Goal: Communication & Community: Ask a question

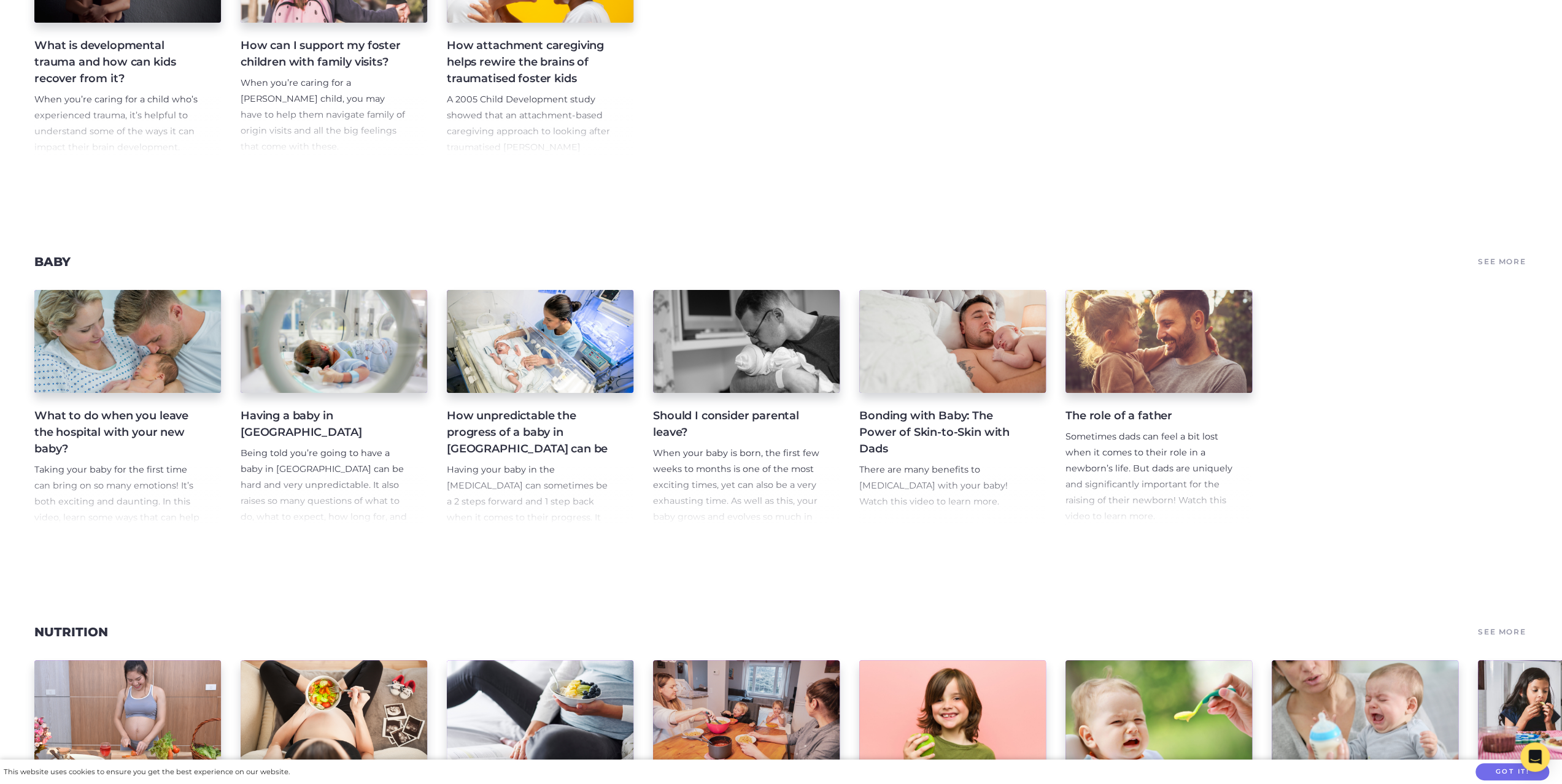
scroll to position [4355, 0]
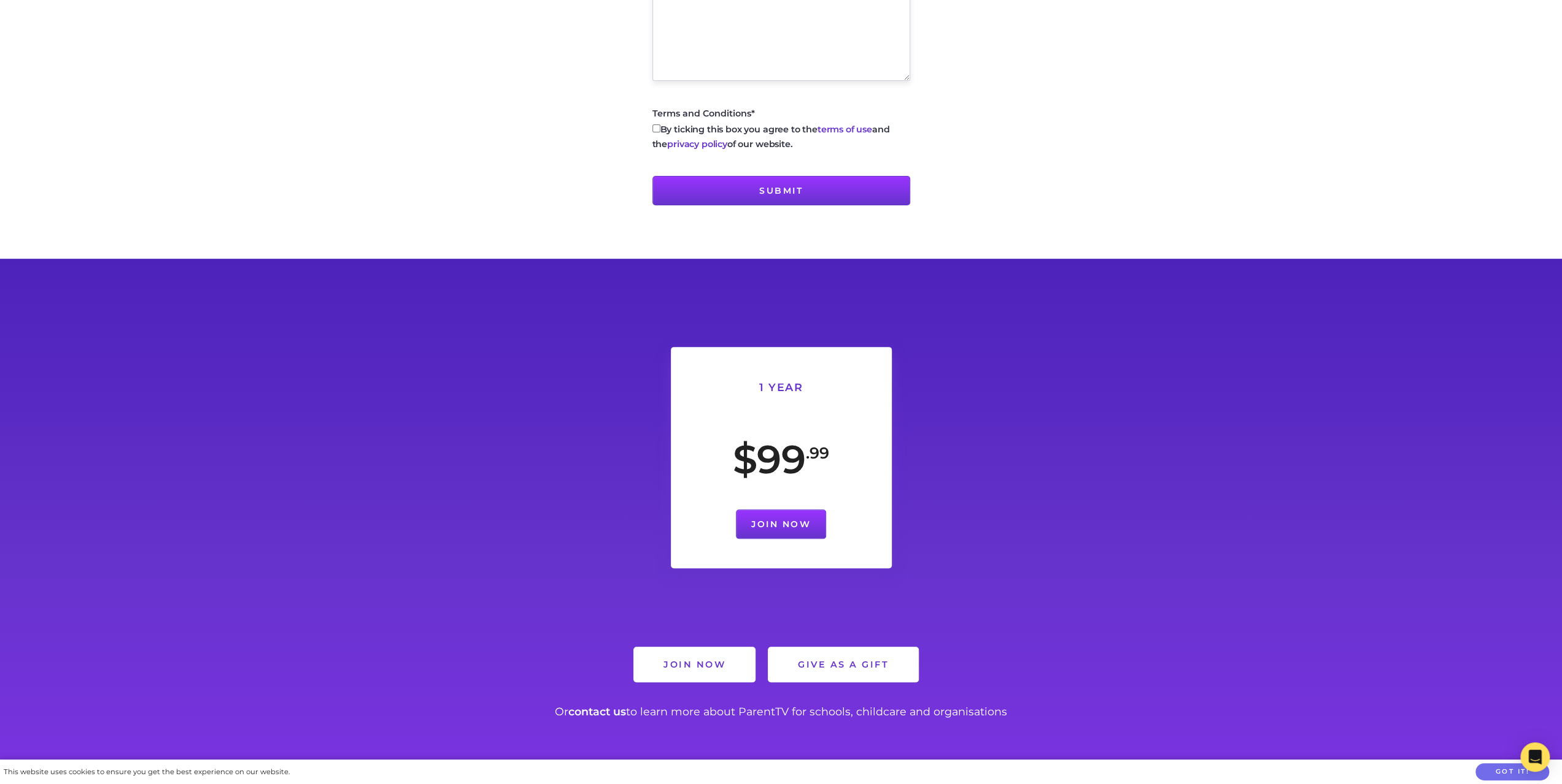
scroll to position [807, 0]
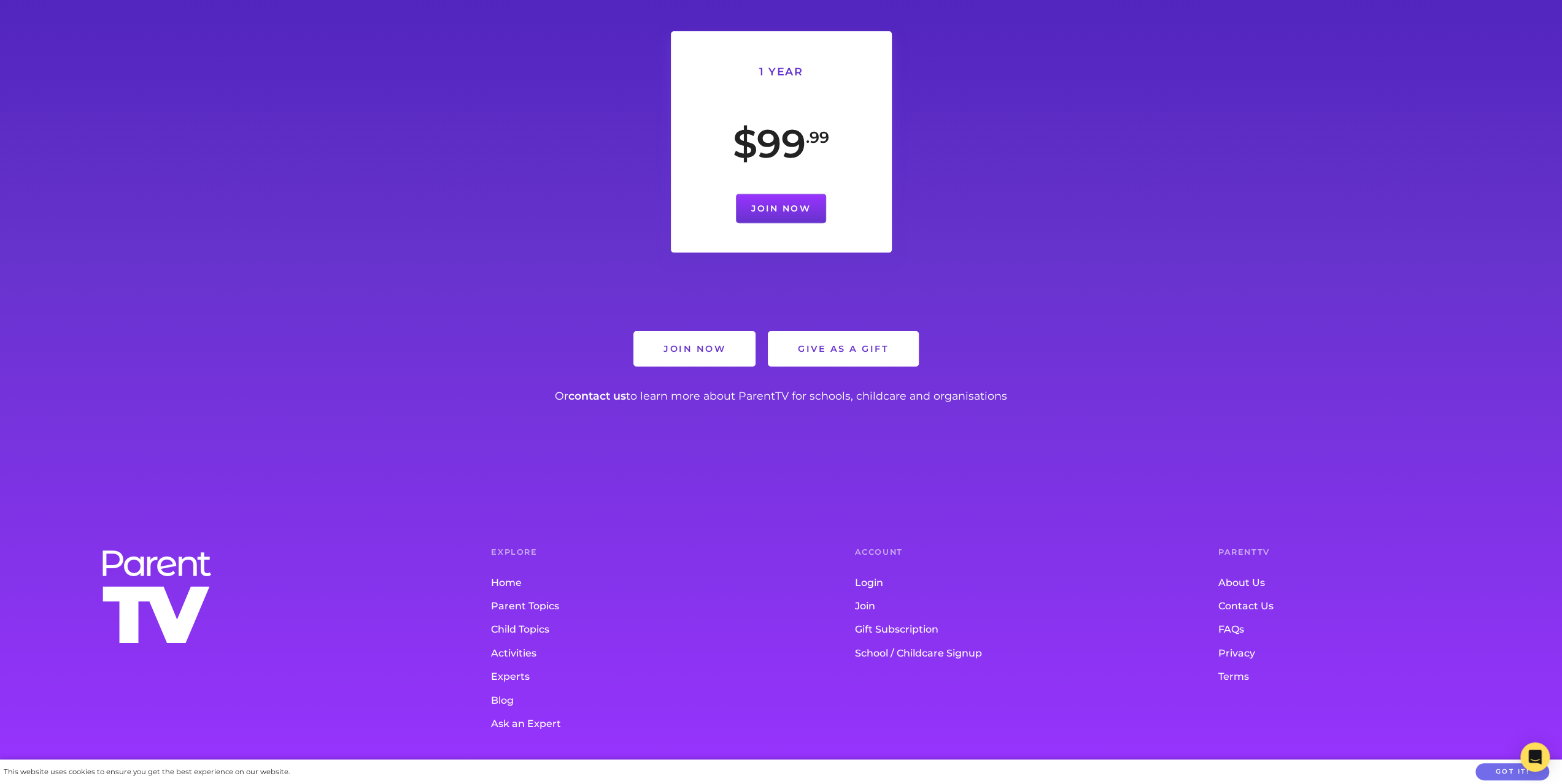
click at [1250, 602] on link "Contact Us" at bounding box center [1376, 606] width 315 height 23
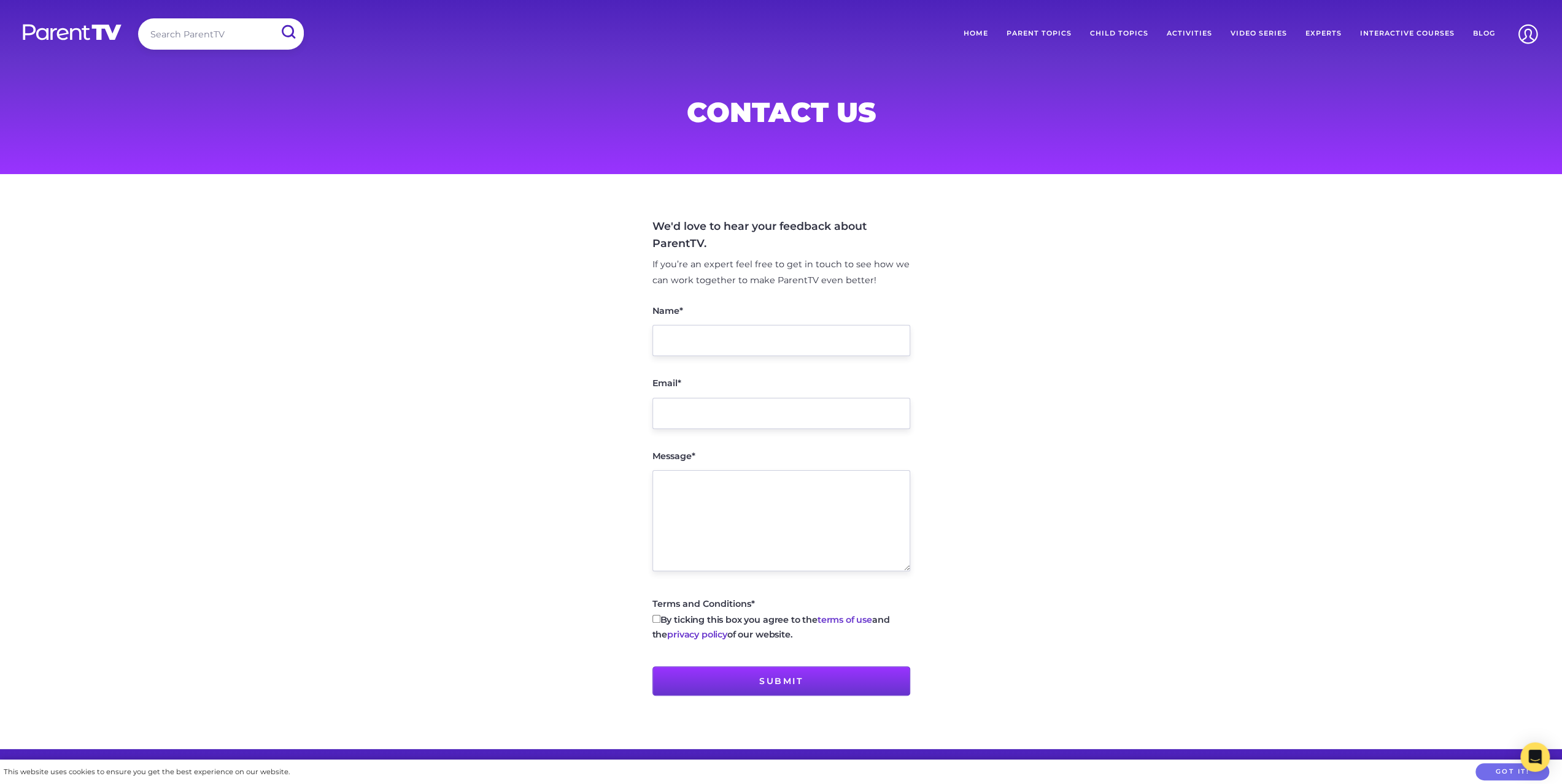
click at [740, 333] on input "Name*" at bounding box center [781, 340] width 258 height 31
type input "d"
type input "Daniel"
click at [657, 412] on input "Email*" at bounding box center [781, 413] width 258 height 31
click at [674, 407] on input "Email*" at bounding box center [781, 413] width 258 height 31
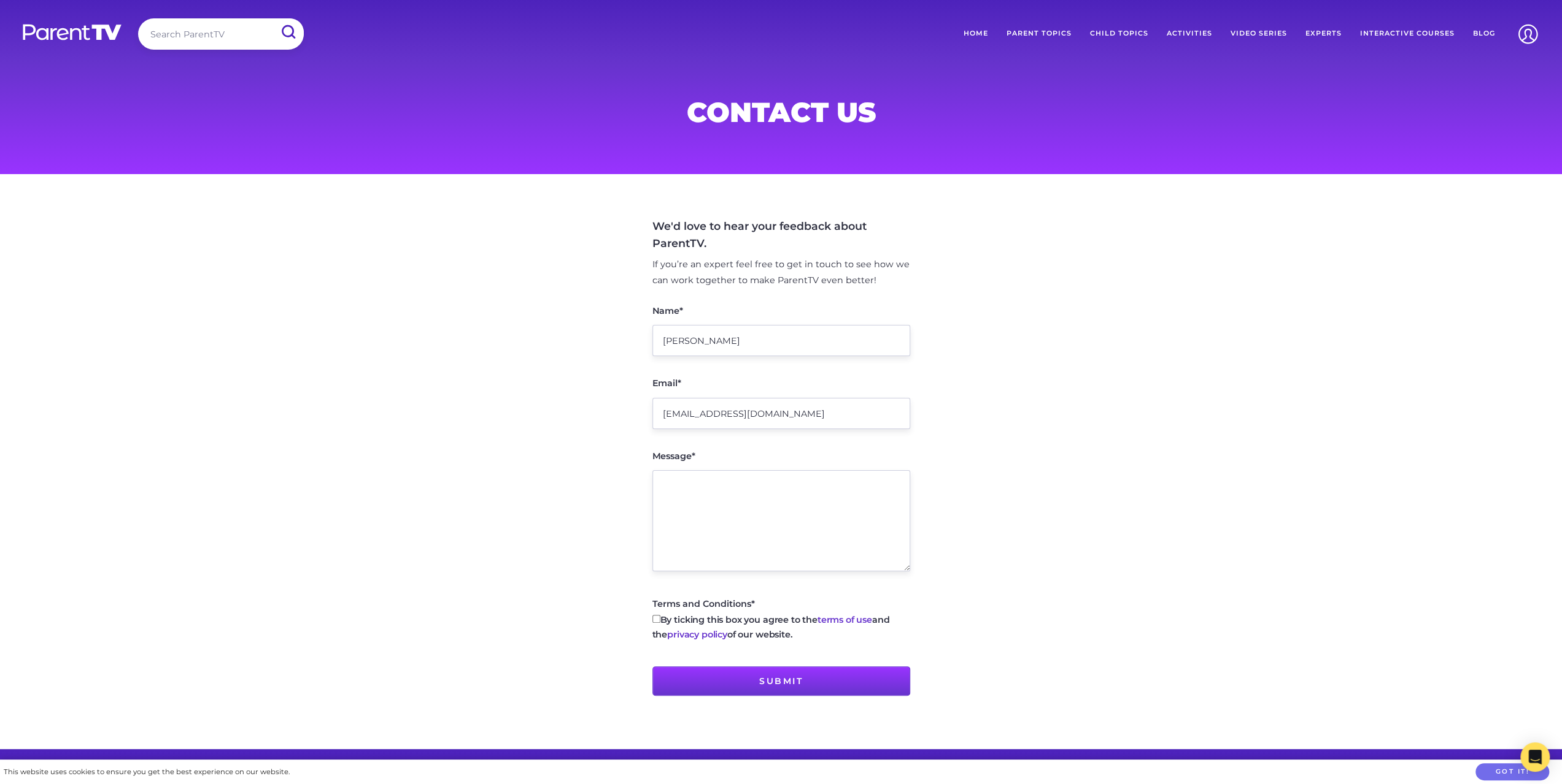
type input "cos-ssc-dra-vendormasterdata@brisbane.qld.gov.au"
click at [718, 482] on textarea "Message*" at bounding box center [781, 521] width 258 height 101
paste textarea "Brisbane City Council - Information required to create/update your details in o…"
click at [692, 496] on textarea "Brisbane City Council - Information required to create/update your details in o…" at bounding box center [781, 521] width 258 height 101
click at [700, 497] on textarea "Brisbane City Council - Information required to create/update your details in o…" at bounding box center [781, 521] width 258 height 101
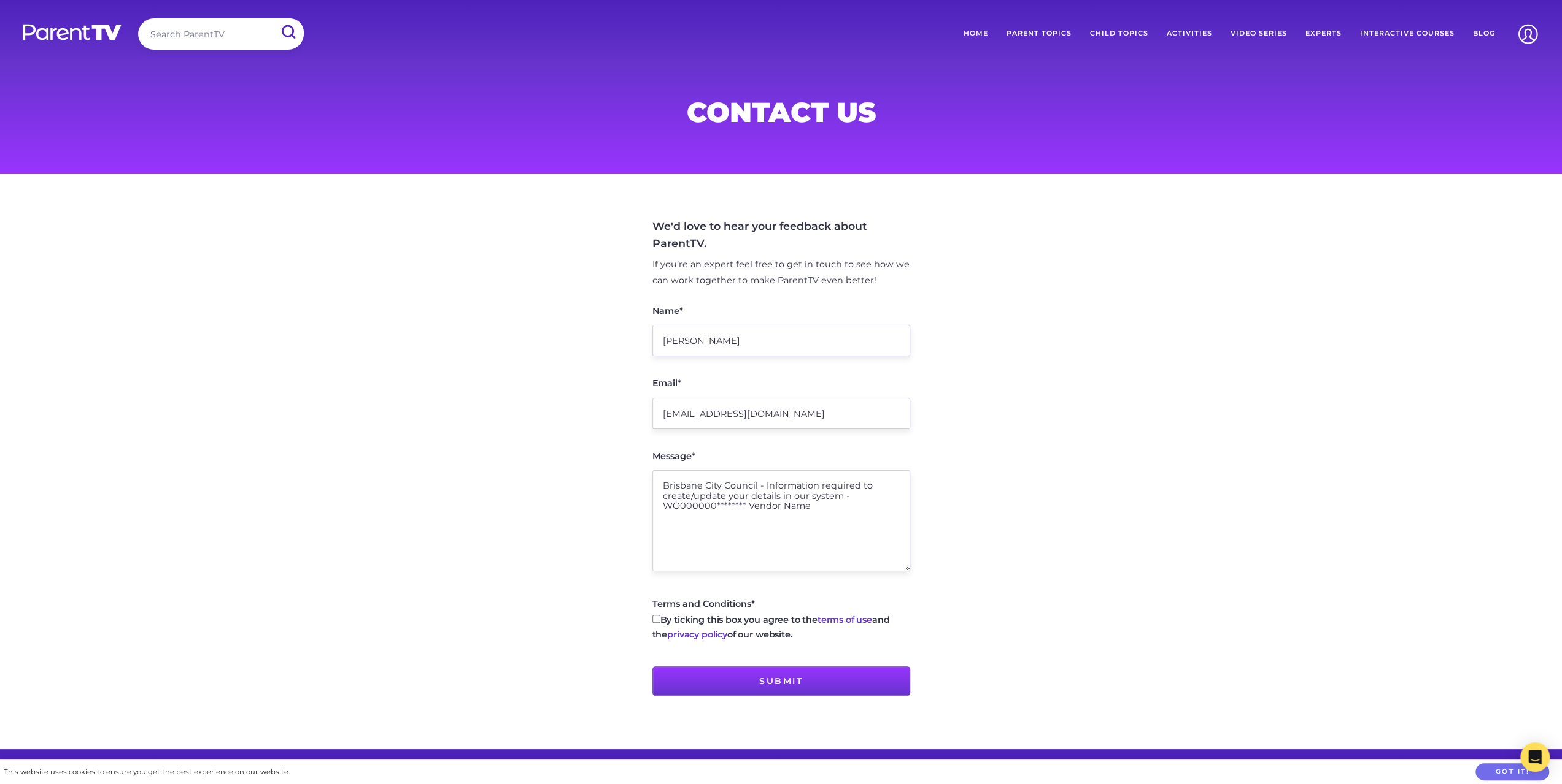
click at [700, 497] on textarea "Brisbane City Council - Information required to create/update your details in o…" at bounding box center [781, 521] width 258 height 101
click at [795, 497] on textarea "Brisbane City Council - Information required to create your details in our syst…" at bounding box center [781, 521] width 258 height 101
paste textarea "2388254"
click at [770, 508] on textarea "Brisbane City Council - Information required to create your details in our syst…" at bounding box center [781, 521] width 258 height 101
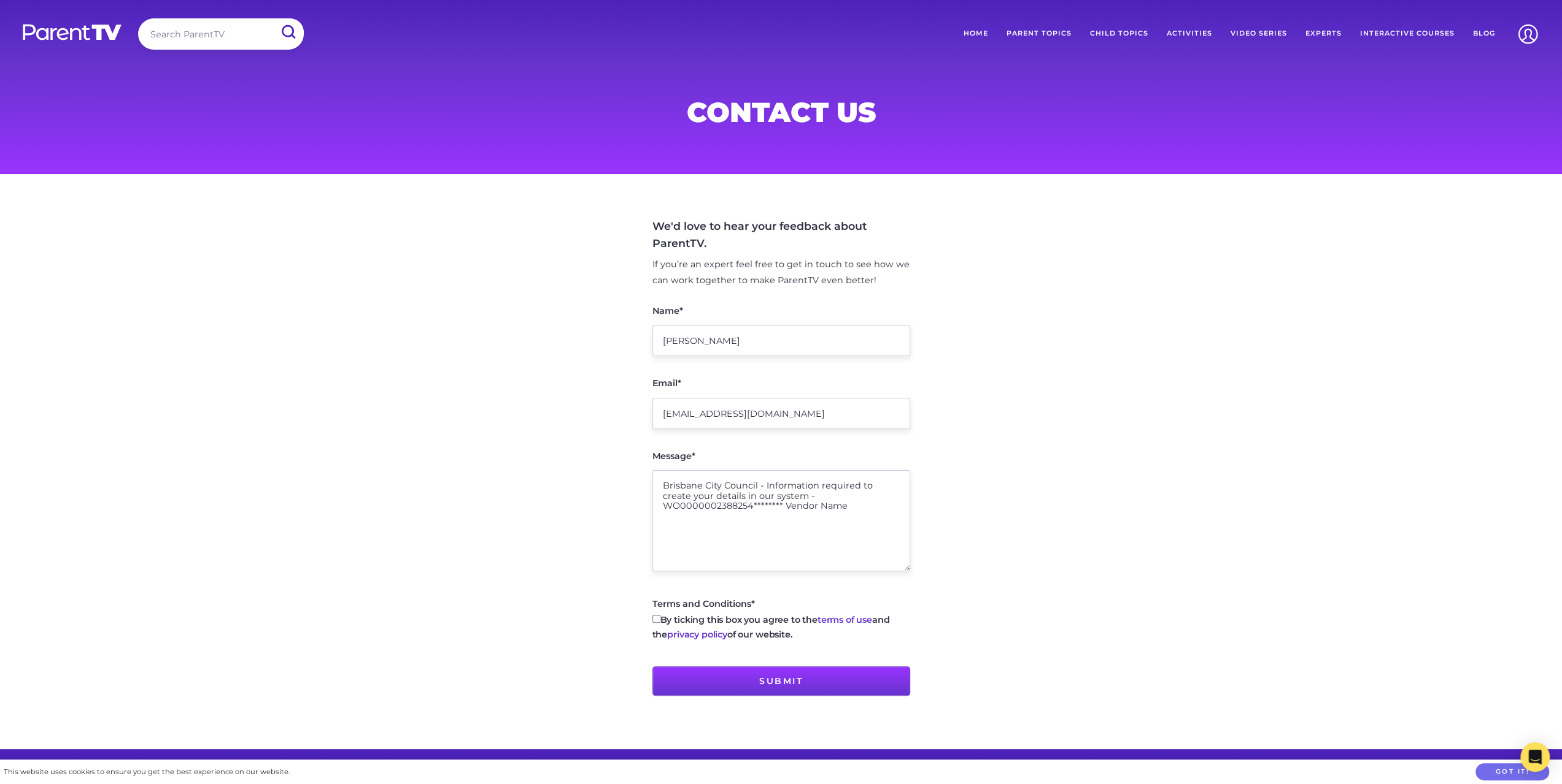
click at [770, 508] on textarea "Brisbane City Council - Information required to create your details in our syst…" at bounding box center [781, 521] width 258 height 101
click at [758, 507] on textarea "Brisbane City Council - Information required to create your details in our syst…" at bounding box center [781, 521] width 258 height 101
drag, startPoint x: 752, startPoint y: 507, endPoint x: 780, endPoint y: 503, distance: 28.3
click at [780, 503] on textarea "Brisbane City Council - Information required to create your details in our syst…" at bounding box center [781, 521] width 258 height 101
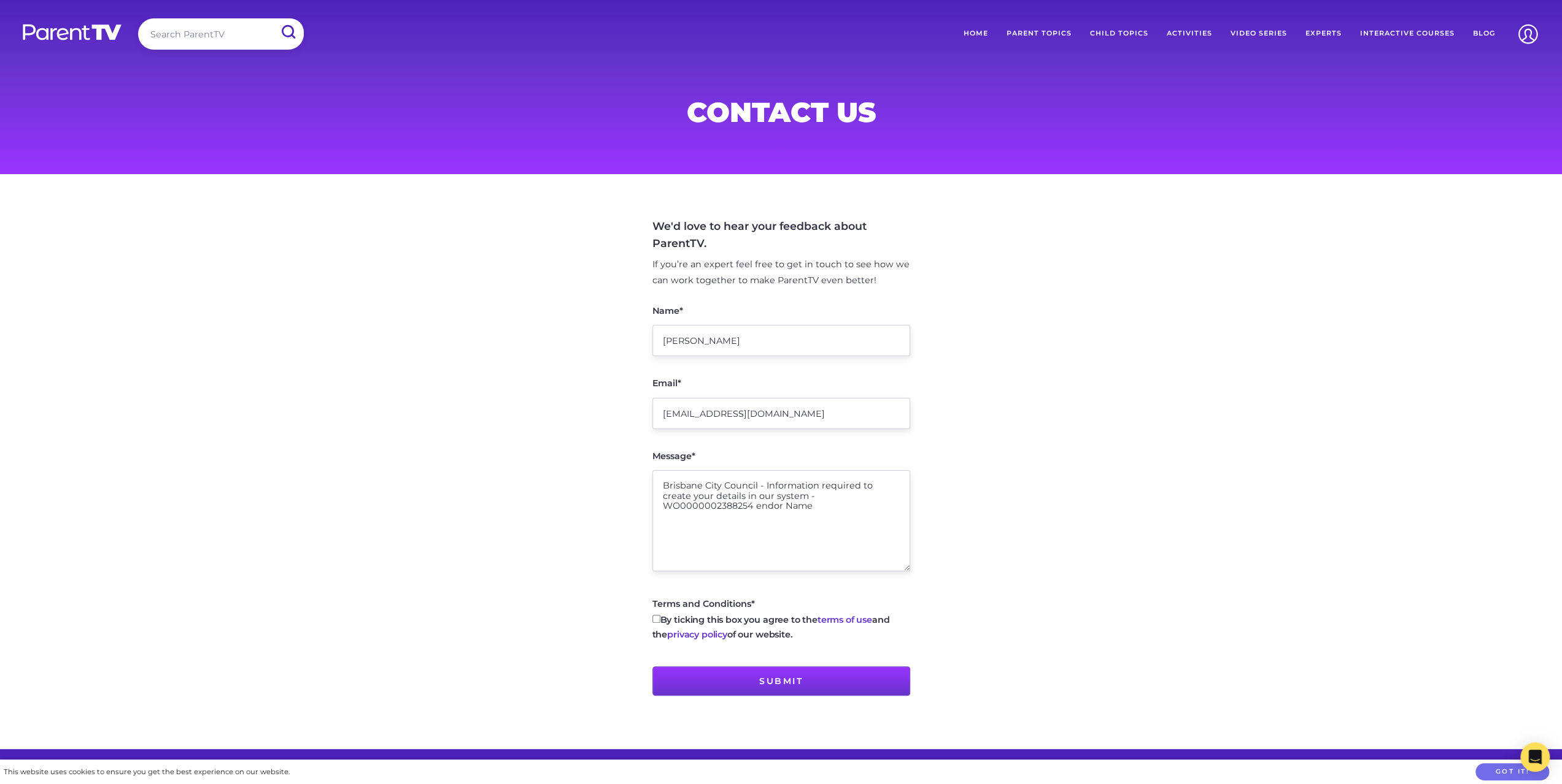
click at [764, 484] on textarea "Brisbane City Council - Information required to create your details in our syst…" at bounding box center [781, 521] width 258 height 101
drag, startPoint x: 665, startPoint y: 510, endPoint x: 716, endPoint y: 515, distance: 51.2
click at [716, 515] on textarea "Brisbane City Council - Information required to create your details in our syst…" at bounding box center [781, 521] width 258 height 101
paste textarea "ParentTV PTY LTD"
click at [767, 514] on textarea "Brisbane City Council - Information required to create your details in our syst…" at bounding box center [781, 521] width 258 height 101
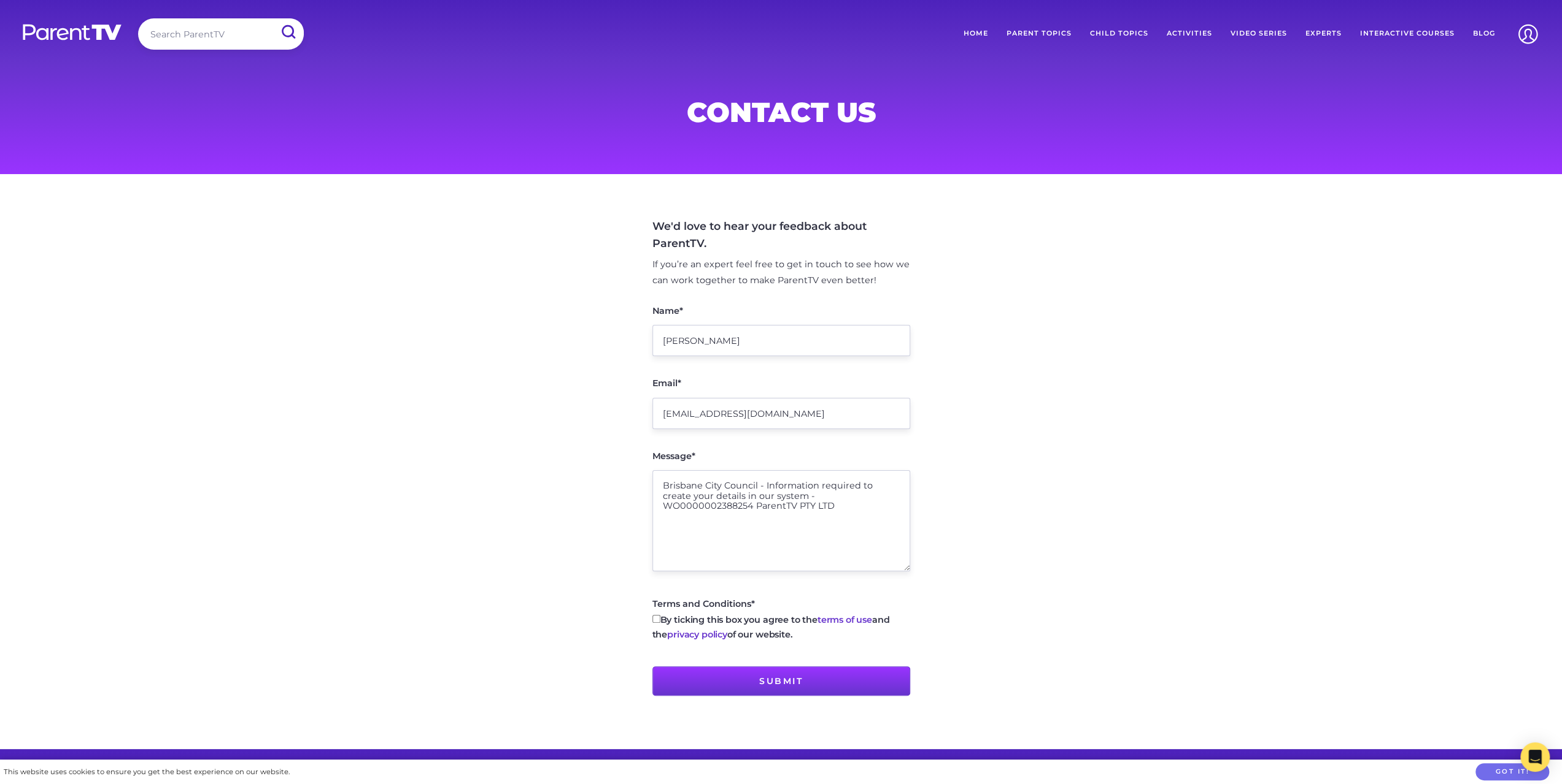
scroll to position [368, 0]
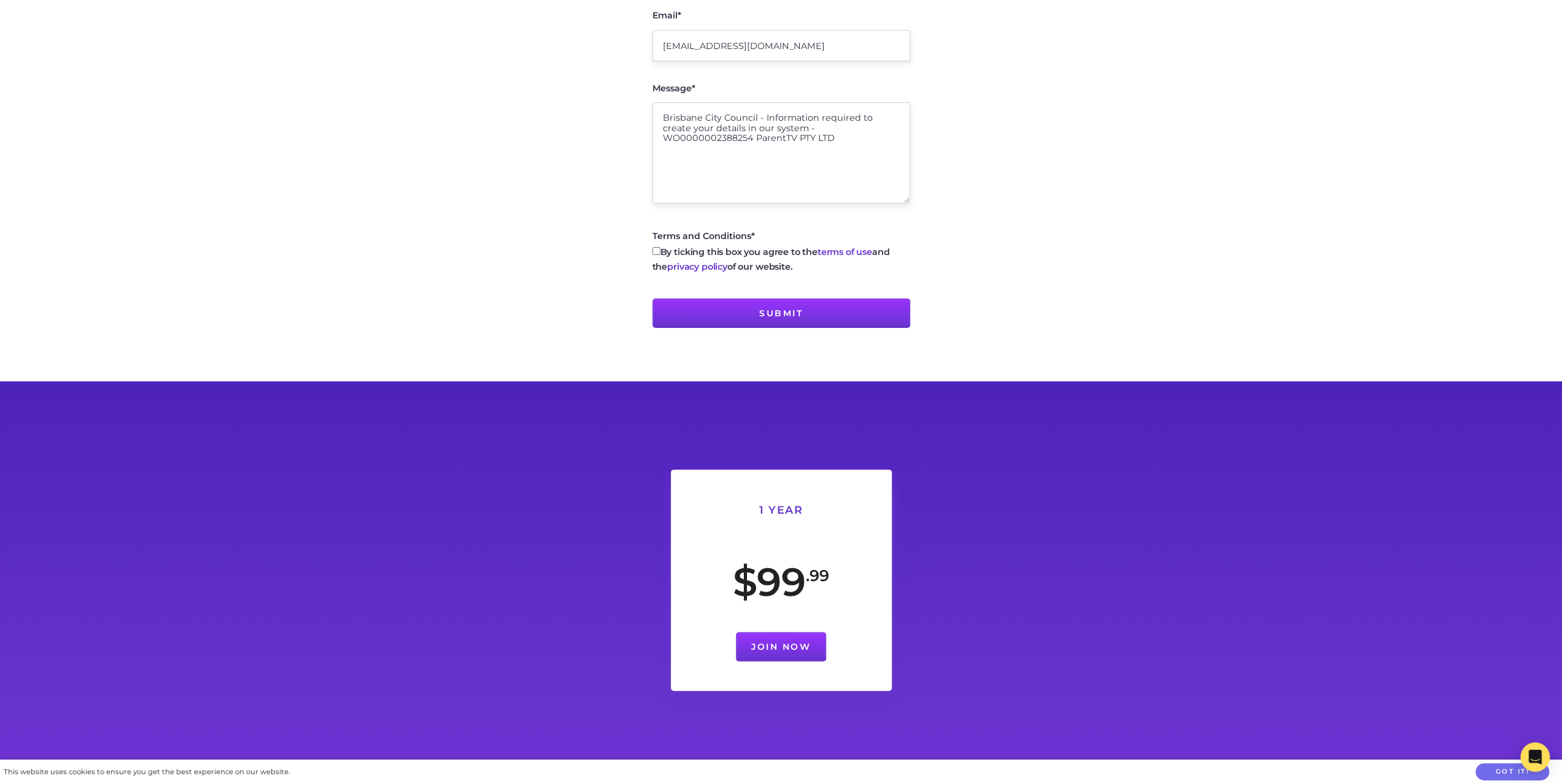
click at [692, 178] on textarea "Brisbane City Council - Information required to create your details in our syst…" at bounding box center [781, 153] width 258 height 101
paste textarea "Good Morning/Afternoon I have been asked to create/update your details in Brisb…"
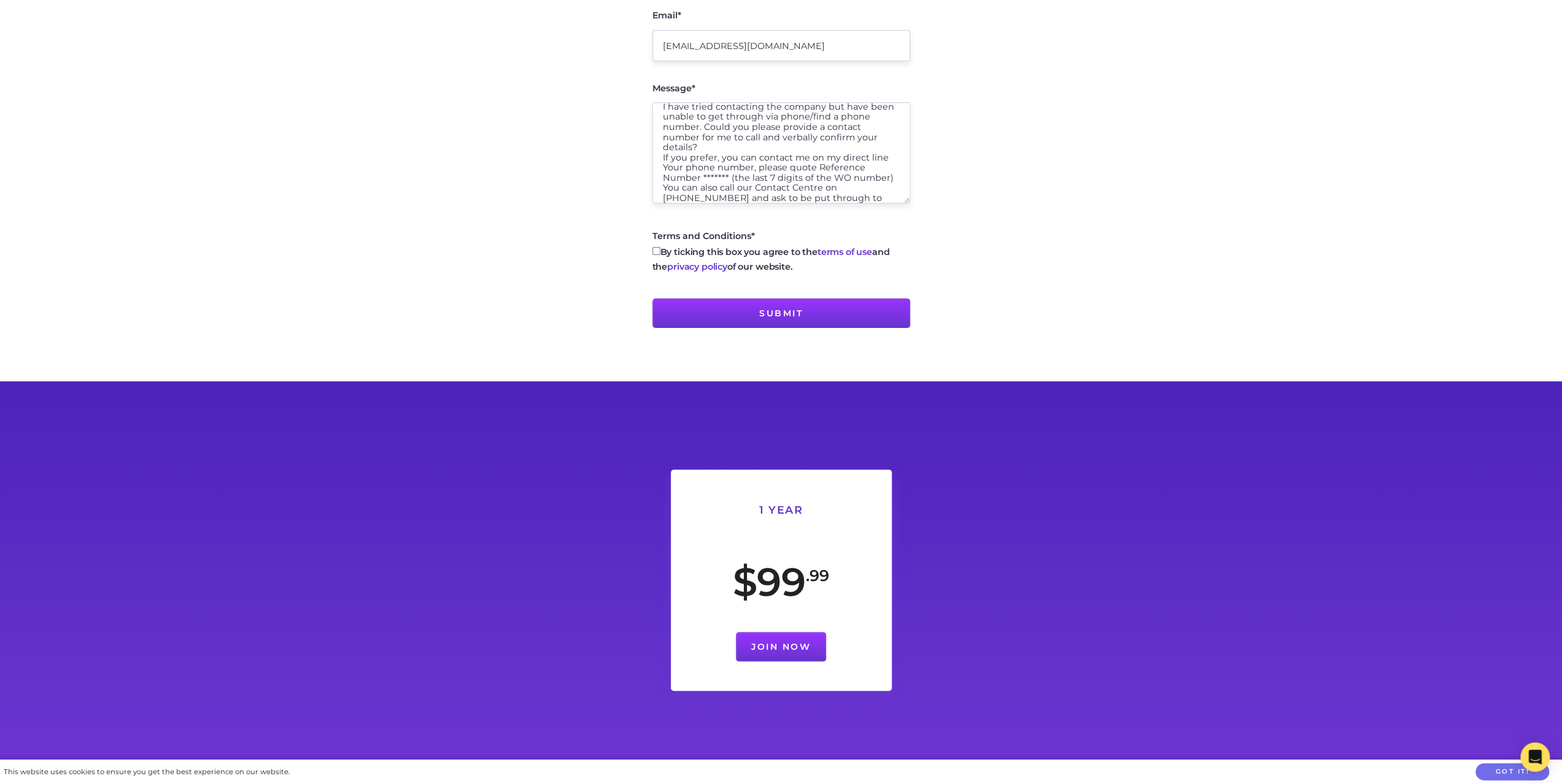
scroll to position [0, 0]
click at [738, 170] on textarea "Brisbane City Council - Information required to create your details in our syst…" at bounding box center [781, 153] width 258 height 101
click at [707, 170] on textarea "Brisbane City Council - Information required to create your details in our syst…" at bounding box center [781, 153] width 258 height 101
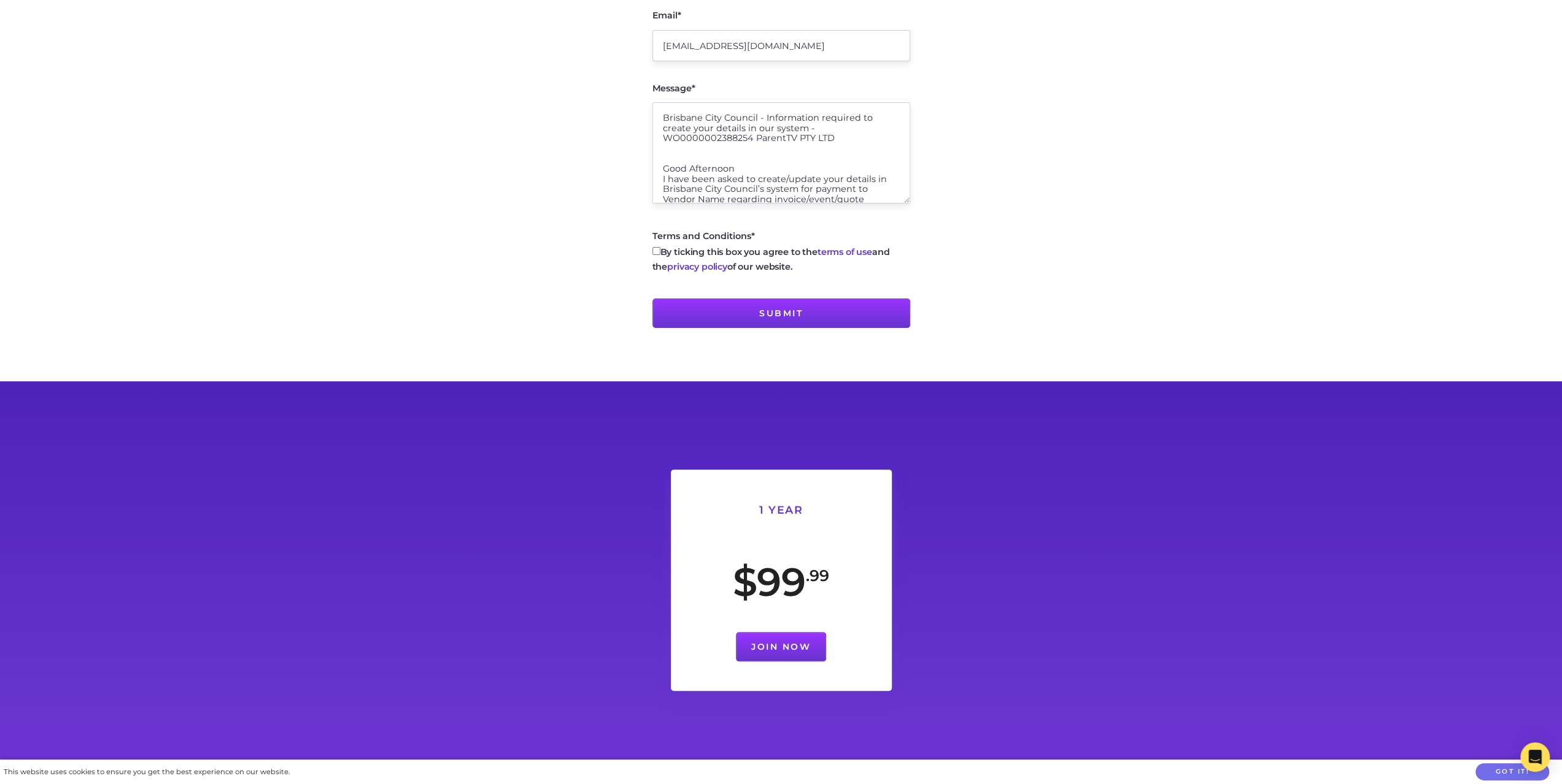
click at [795, 179] on textarea "Brisbane City Council - Information required to create your details in our syst…" at bounding box center [781, 153] width 258 height 101
drag, startPoint x: 756, startPoint y: 141, endPoint x: 837, endPoint y: 140, distance: 81.0
click at [837, 140] on textarea "Brisbane City Council - Information required to create your details in our syst…" at bounding box center [781, 153] width 258 height 101
drag, startPoint x: 826, startPoint y: 192, endPoint x: 884, endPoint y: 191, distance: 58.0
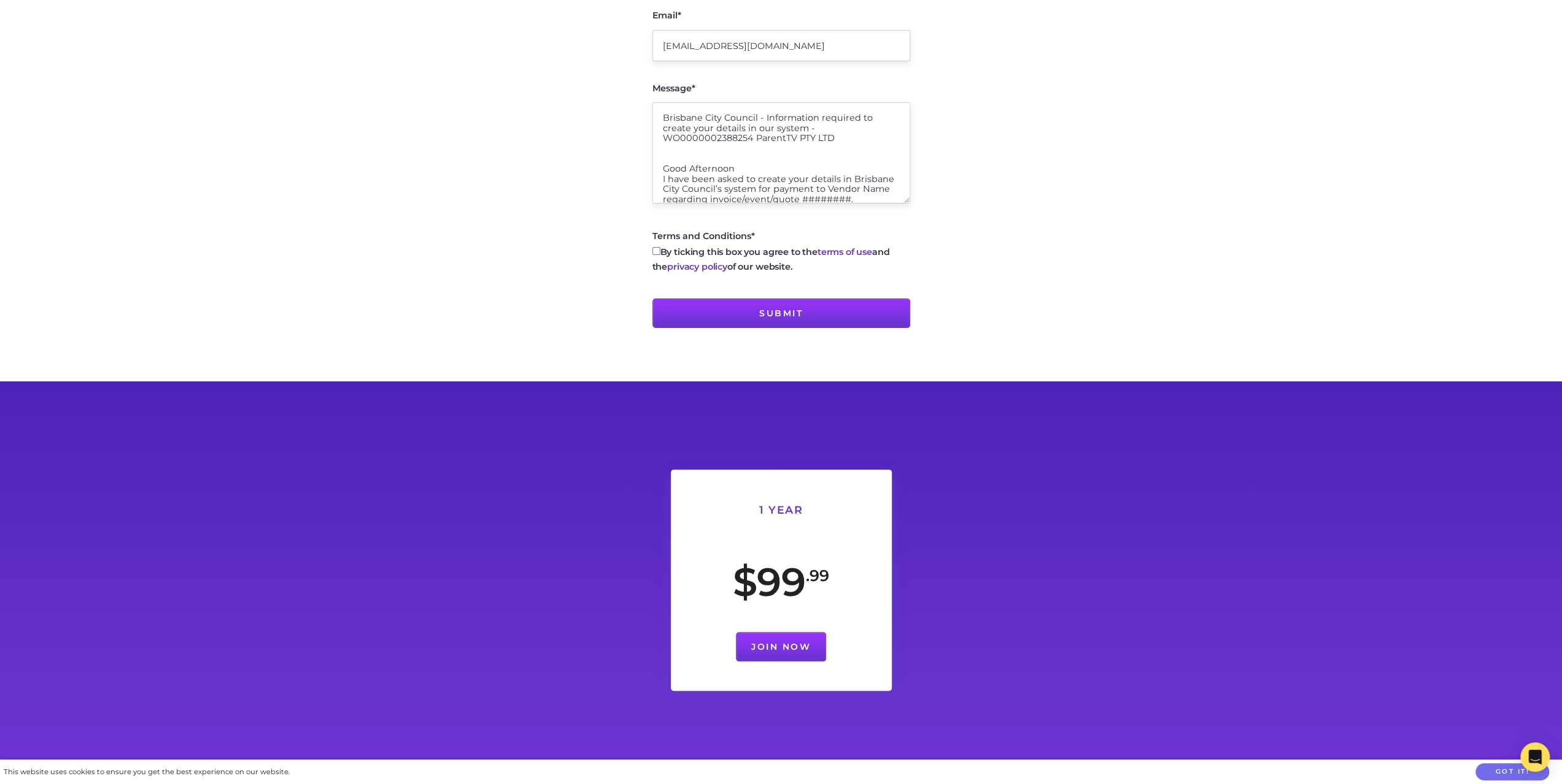
click at [884, 191] on textarea "Brisbane City Council - Information required to create your details in our syst…" at bounding box center [781, 153] width 258 height 101
paste textarea "ParentTV PTY LTD"
drag, startPoint x: 759, startPoint y: 138, endPoint x: 865, endPoint y: 136, distance: 106.0
click at [865, 136] on textarea "Brisbane City Council - Information required to create your details in our syst…" at bounding box center [781, 153] width 258 height 101
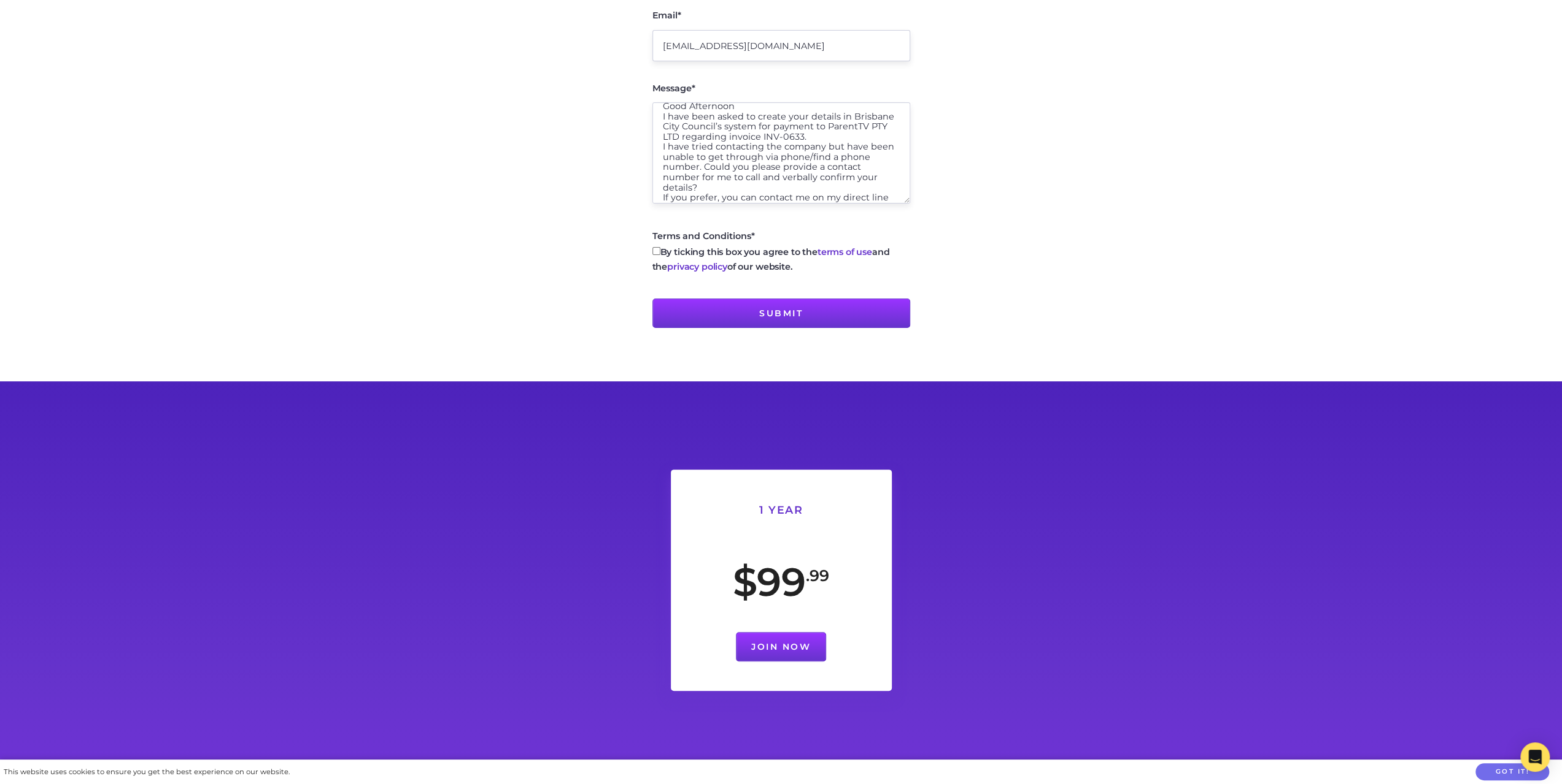
click at [813, 135] on textarea "Brisbane City Council - Information required to create your details in our syst…" at bounding box center [781, 153] width 258 height 101
drag, startPoint x: 705, startPoint y: 167, endPoint x: 808, endPoint y: 169, distance: 103.0
click at [808, 169] on textarea "Brisbane City Council - Information required to create your details in our syst…" at bounding box center [781, 153] width 258 height 101
click at [795, 139] on textarea "Brisbane City Council - Information required to create your details in our syst…" at bounding box center [781, 153] width 258 height 101
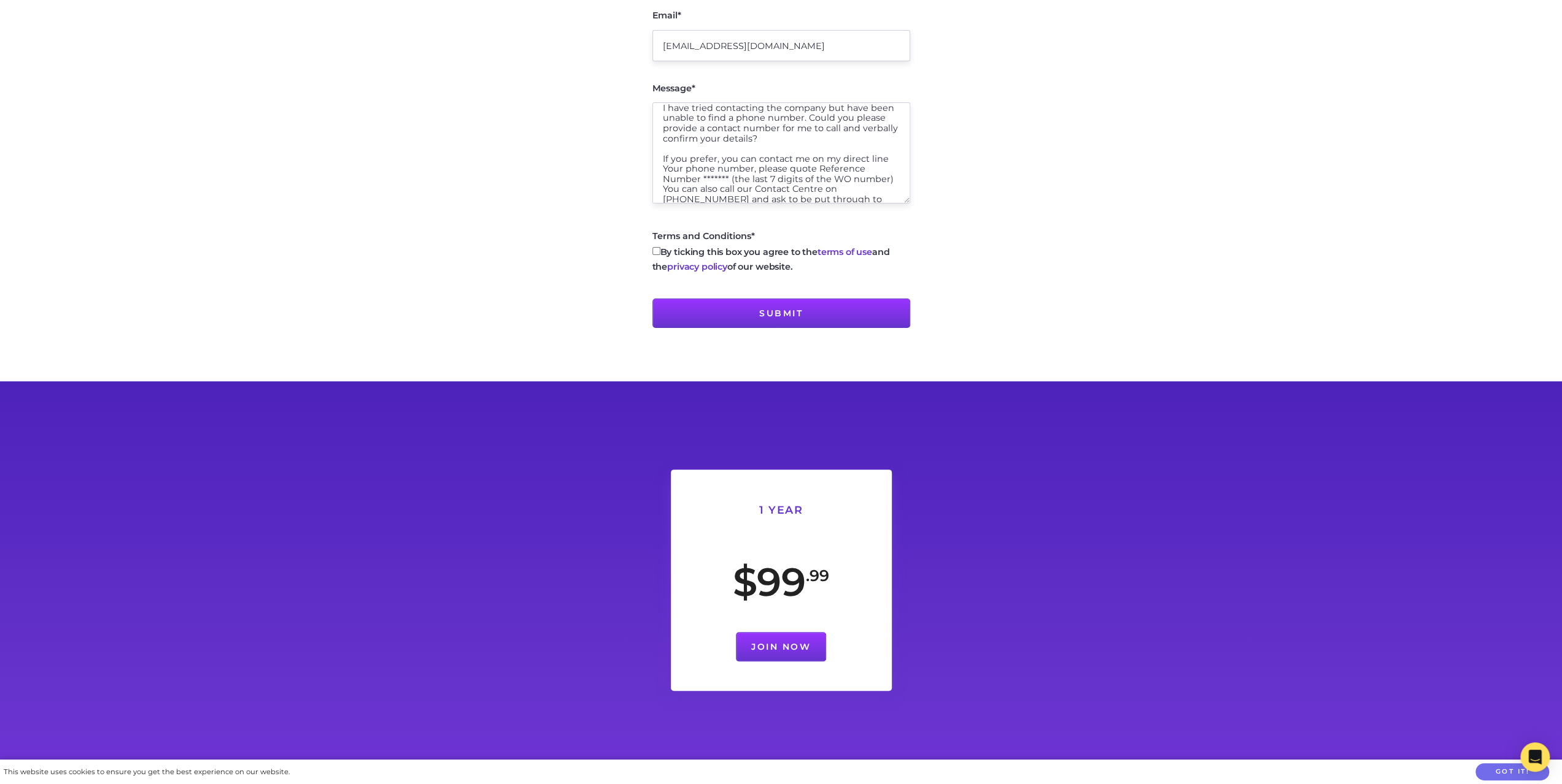
scroll to position [121, 0]
drag, startPoint x: 752, startPoint y: 161, endPoint x: 663, endPoint y: 159, distance: 89.0
click at [664, 159] on textarea "Brisbane City Council - Information required to create your details in our syst…" at bounding box center [781, 153] width 258 height 101
drag, startPoint x: 855, startPoint y: 159, endPoint x: 886, endPoint y: 159, distance: 31.0
click at [886, 159] on textarea "Brisbane City Council - Information required to create your details in our syst…" at bounding box center [781, 153] width 258 height 101
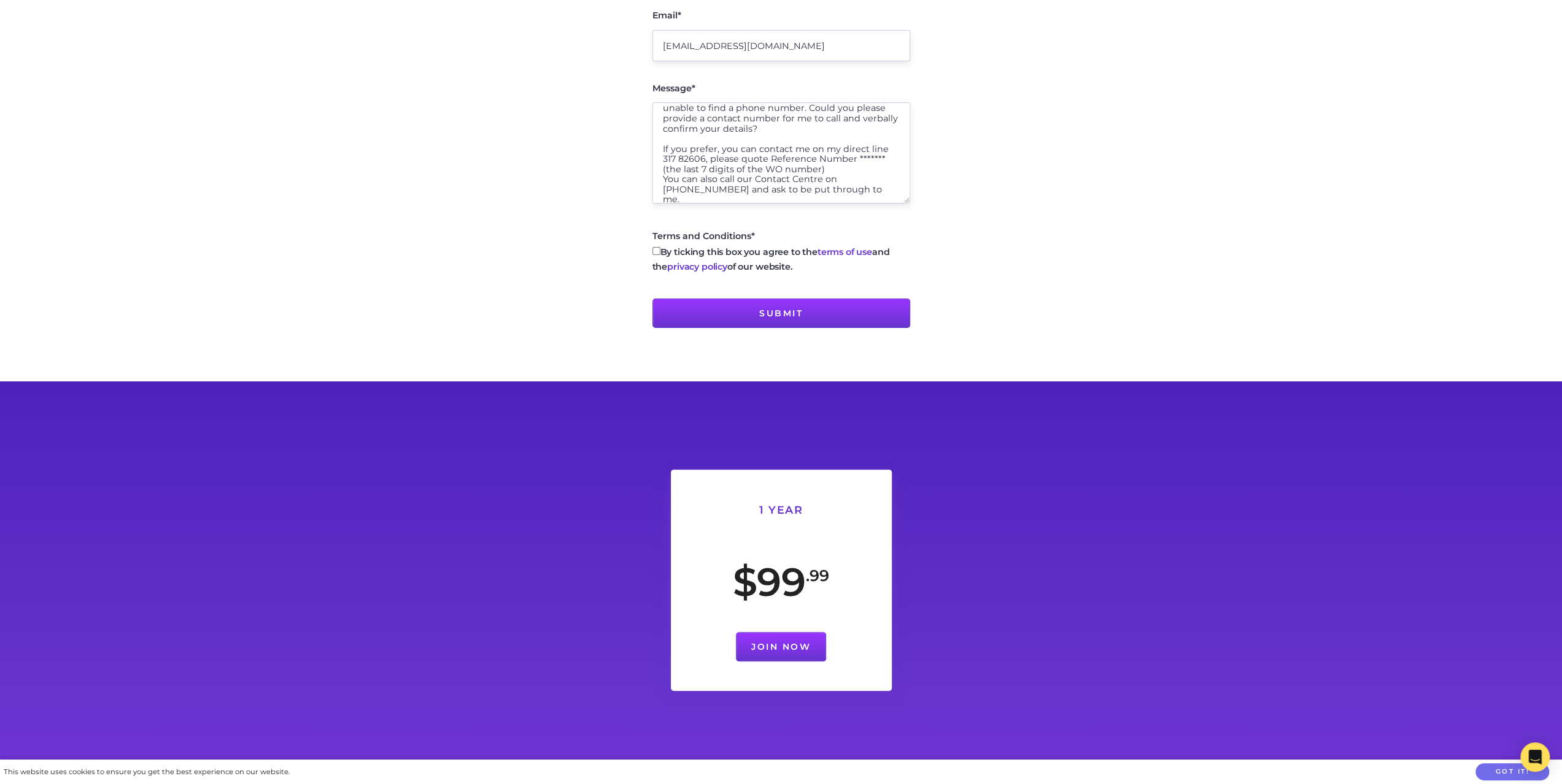
paste textarea "2388254"
click at [836, 192] on textarea "Brisbane City Council - Information required to create your details in our syst…" at bounding box center [781, 153] width 258 height 101
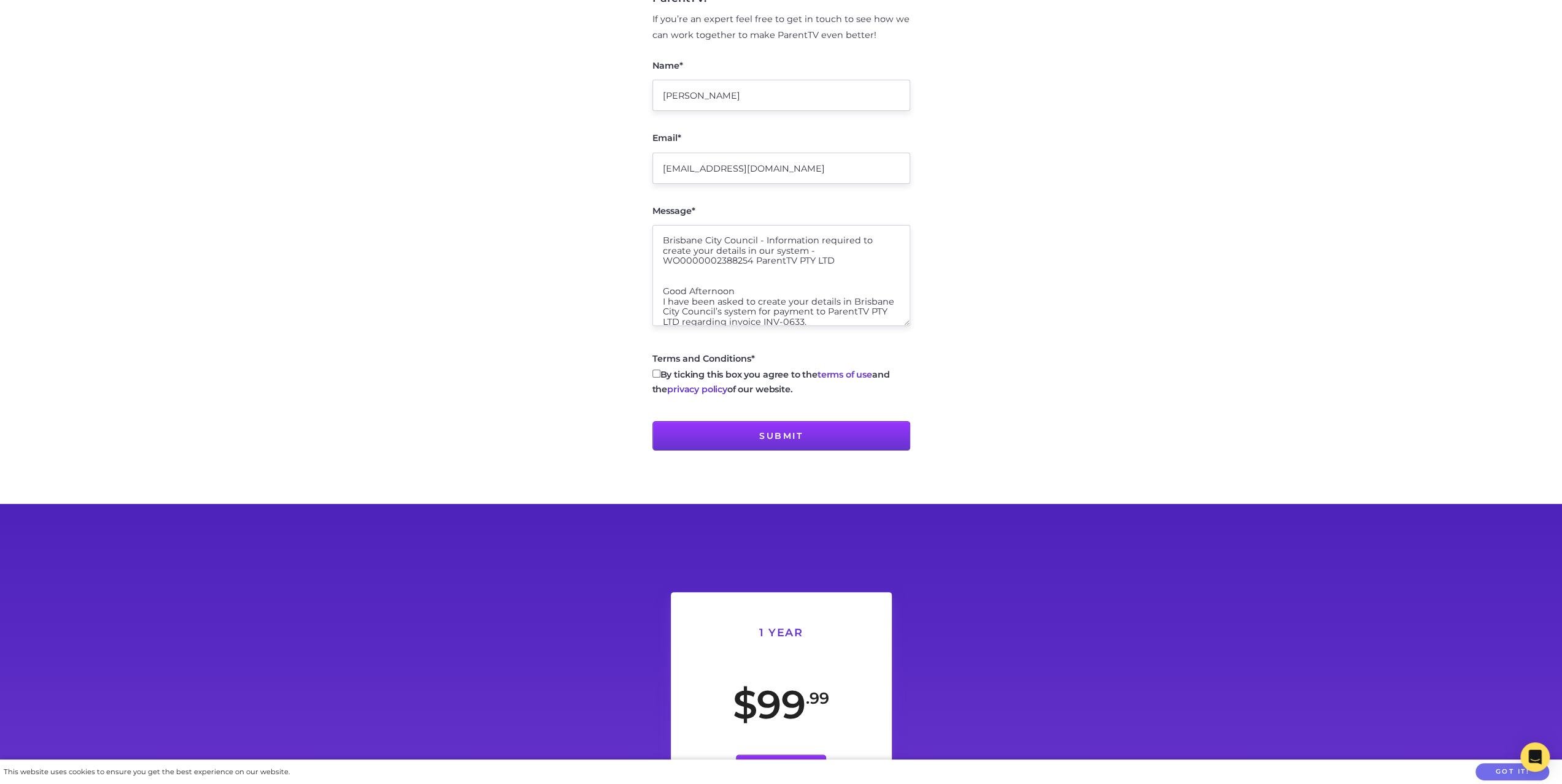
type textarea "Brisbane City Council - Information required to create your details in our syst…"
click at [655, 373] on input "By ticking this box you agree to the terms of use and the privacy policy of our…" at bounding box center [656, 374] width 8 height 8
checkbox input "true"
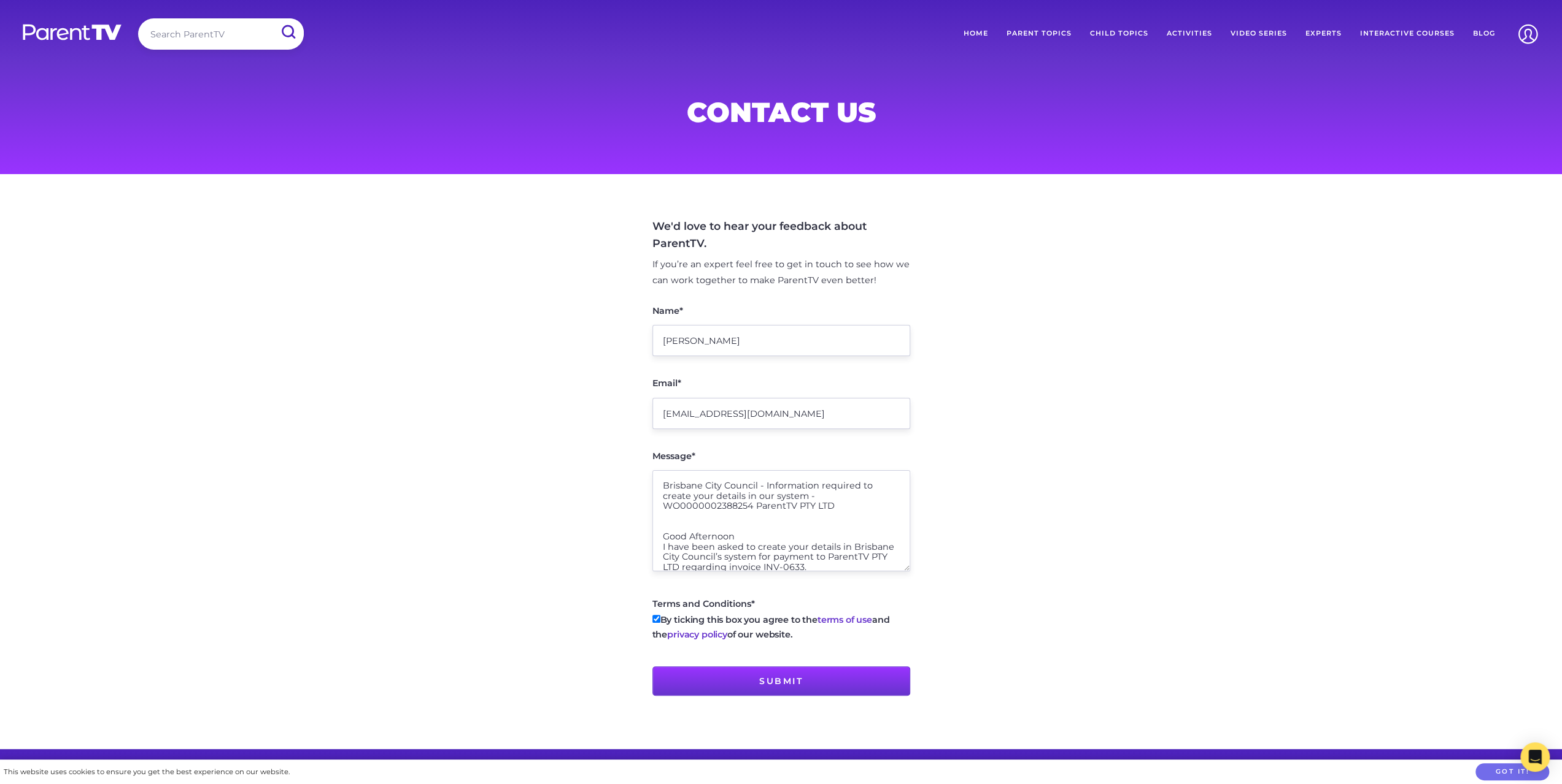
drag, startPoint x: 662, startPoint y: 489, endPoint x: 834, endPoint y: 510, distance: 173.3
click at [834, 510] on textarea "Brisbane City Council - Information required to create your details in our syst…" at bounding box center [781, 521] width 258 height 101
click at [712, 539] on textarea "Brisbane City Council - Information required to create your details in our syst…" at bounding box center [781, 521] width 258 height 101
drag, startPoint x: 668, startPoint y: 529, endPoint x: 866, endPoint y: 658, distance: 236.3
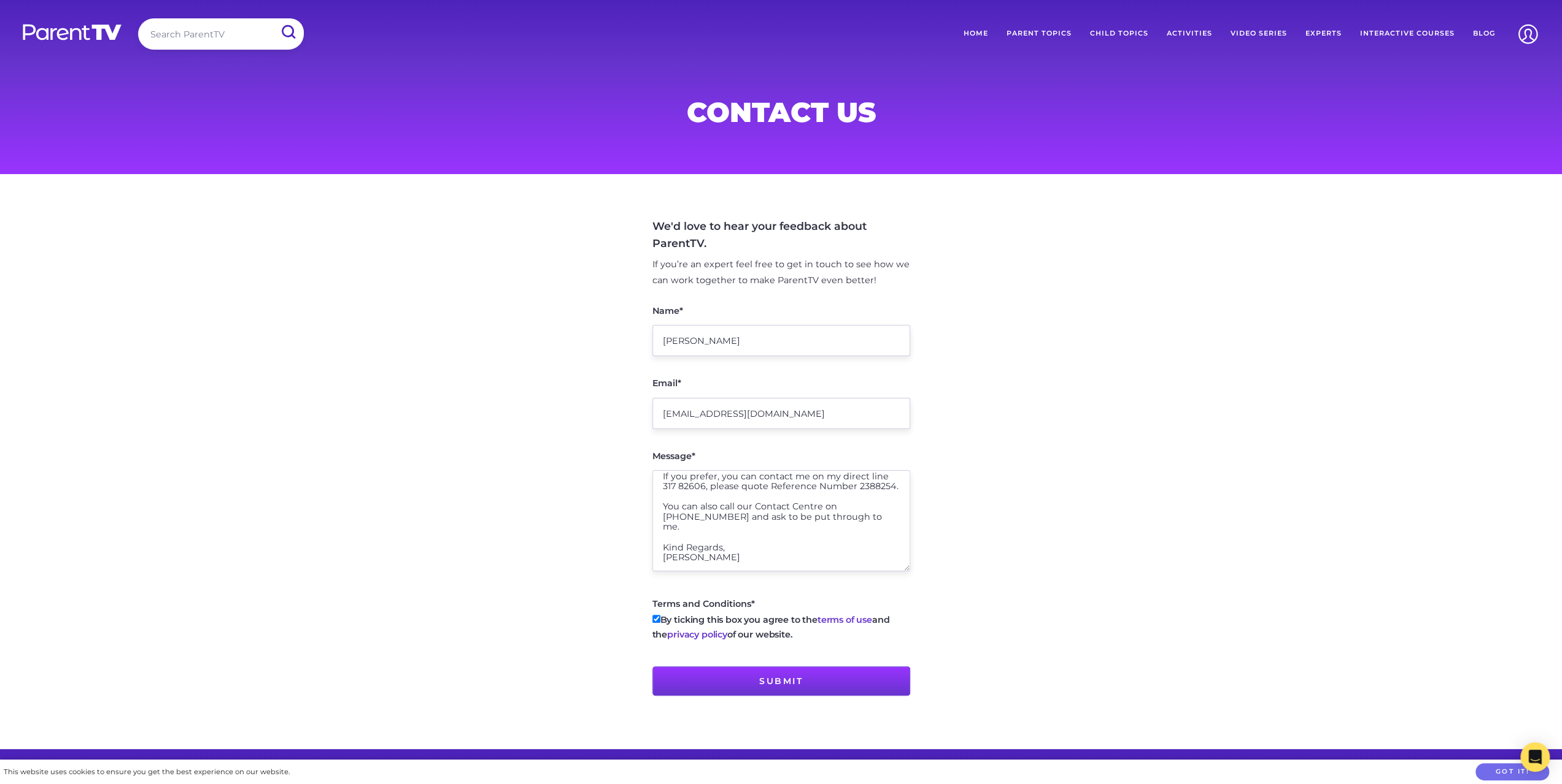
click at [863, 658] on fieldset "Name* Daniel Email* cos-ssc-dra-vendormasterdata@brisbane.qld.gov.au Message* B…" at bounding box center [781, 506] width 258 height 407
click at [747, 499] on textarea "Brisbane City Council - Information required to create your details in our syst…" at bounding box center [781, 521] width 258 height 101
type textarea "Brisbane City Council - Information required to create your details in our syst…"
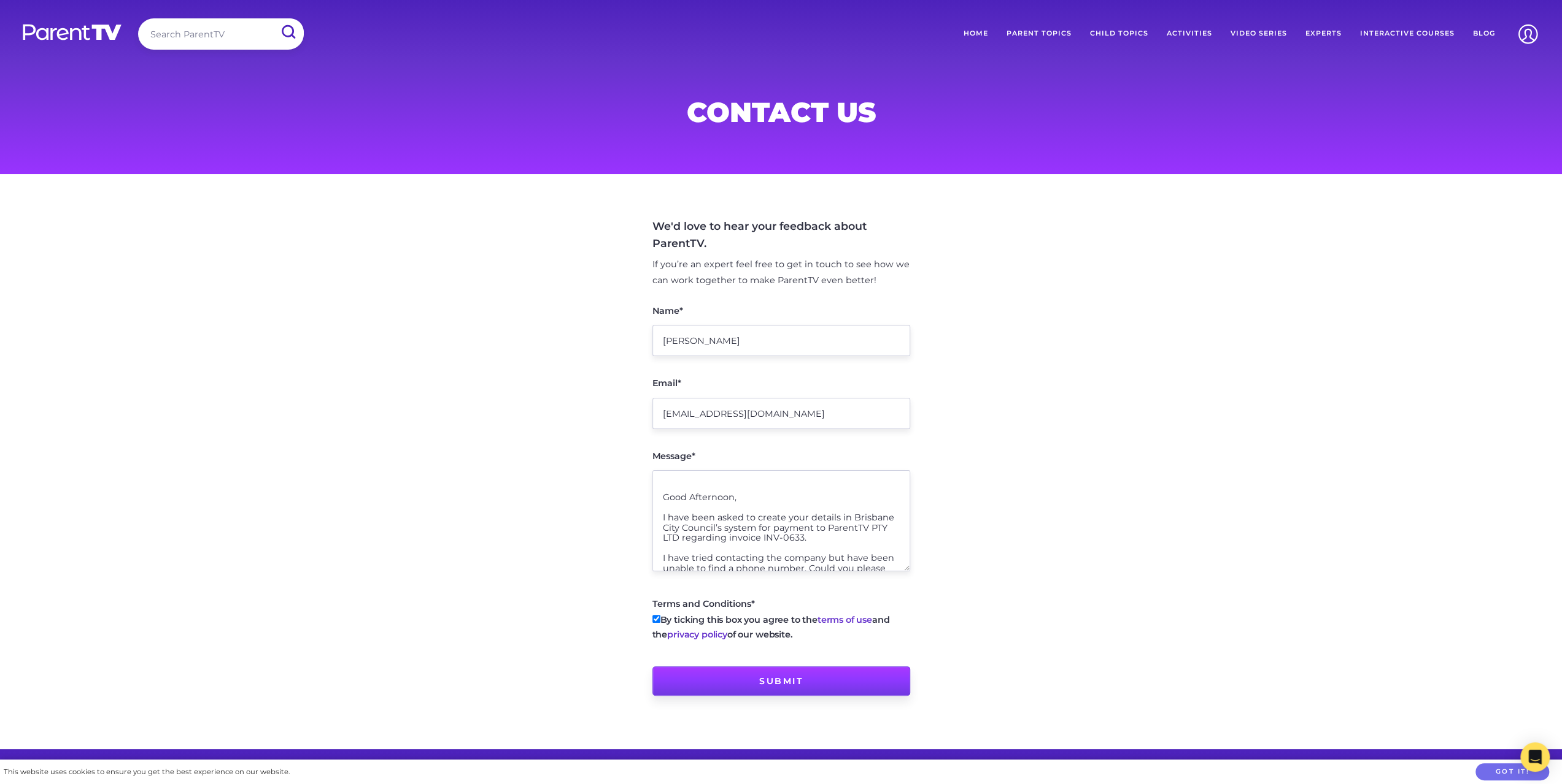
click at [776, 679] on input "Submit" at bounding box center [781, 682] width 258 height 30
type input "Sending message..."
type input "Submit"
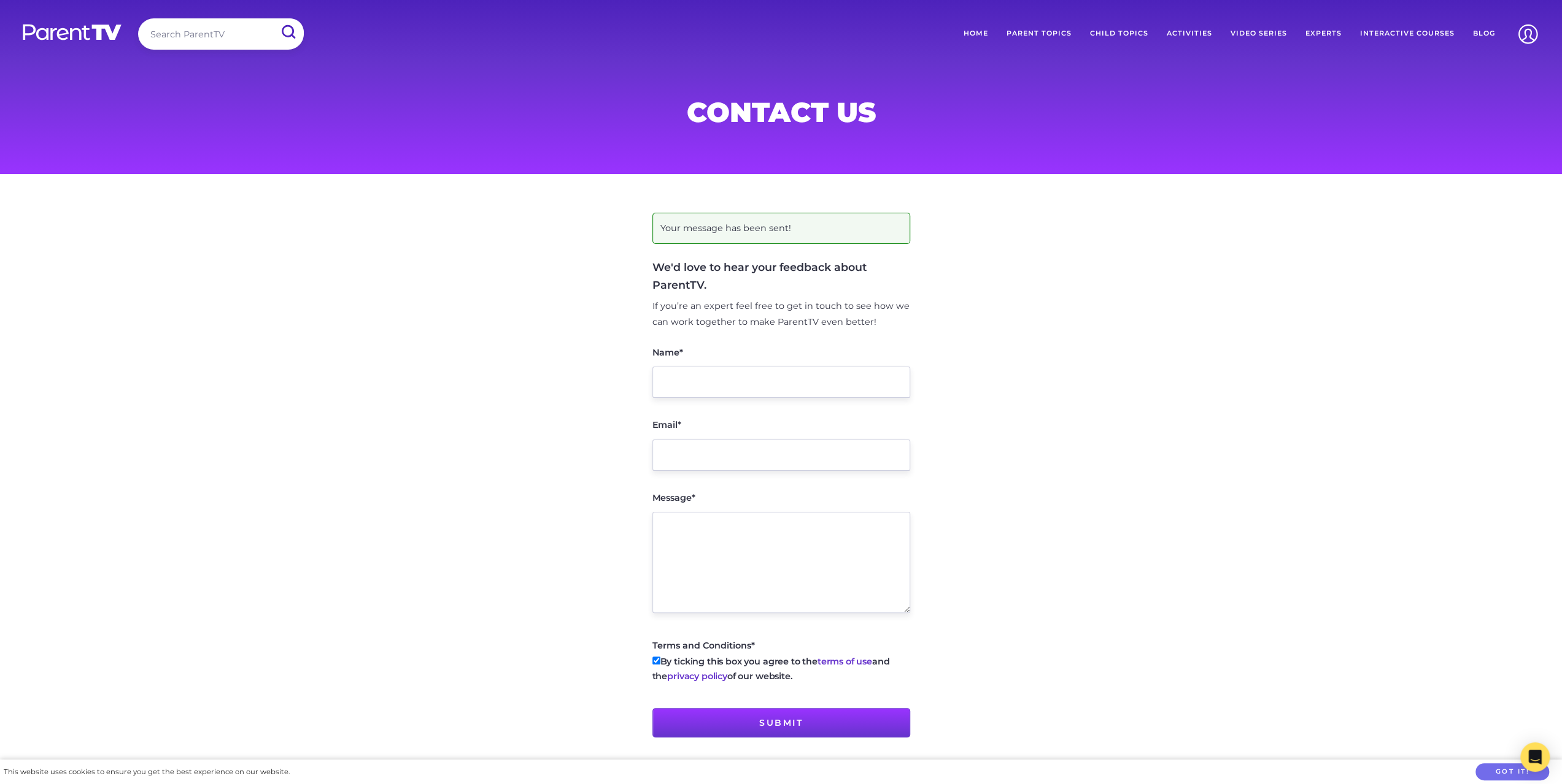
click at [446, 327] on main "Your message has been sent! We'd love to hear your feedback about ParentTV. If …" at bounding box center [781, 483] width 1562 height 617
